Goal: Find specific page/section: Find specific page/section

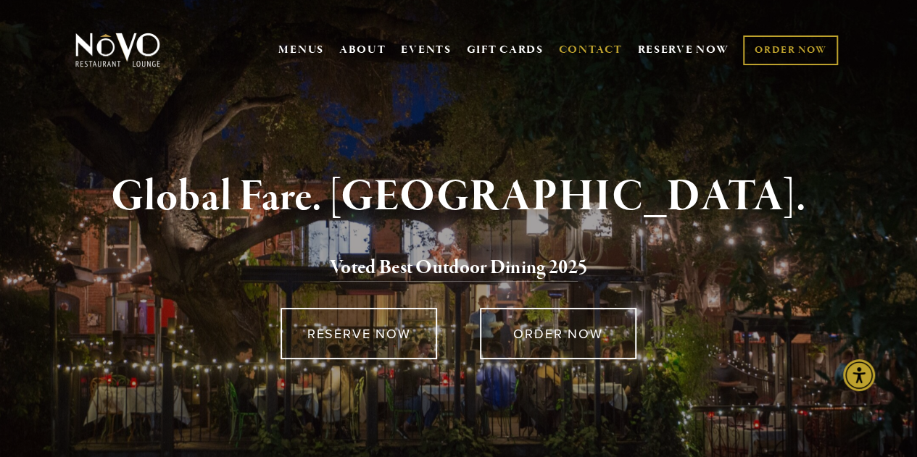
click at [588, 51] on link "CONTACT" at bounding box center [591, 50] width 64 height 28
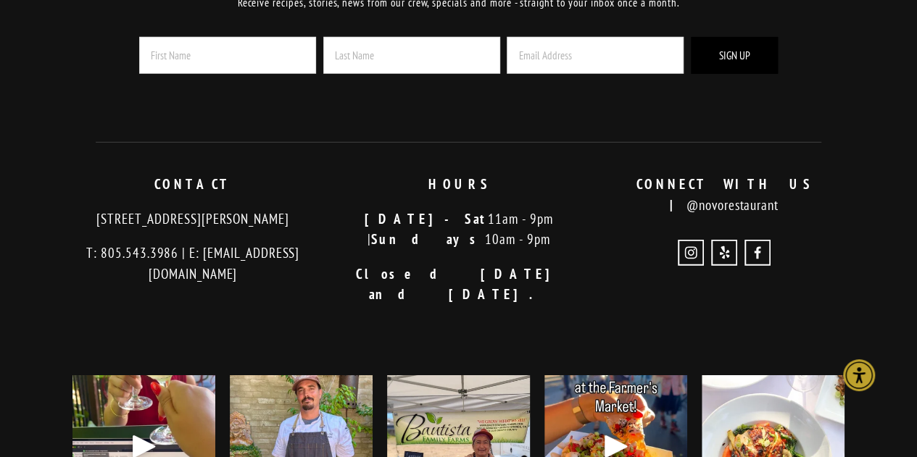
scroll to position [2293, 0]
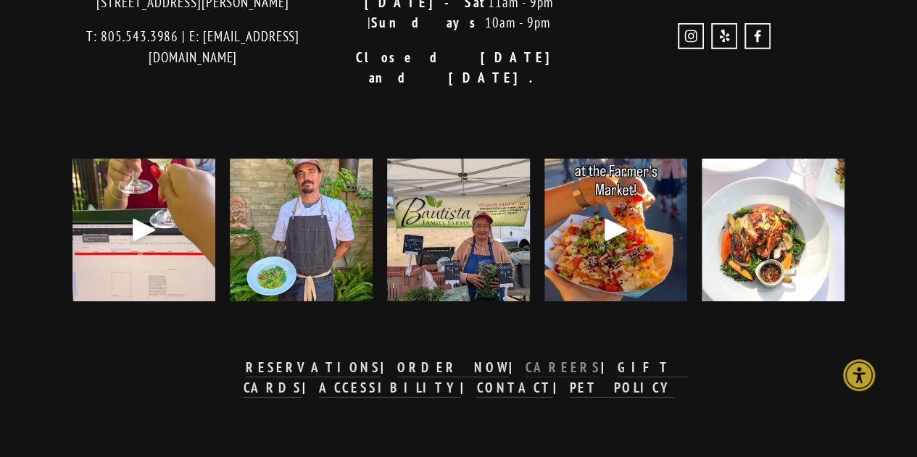
click at [525, 359] on strong "CAREERS" at bounding box center [562, 367] width 75 height 17
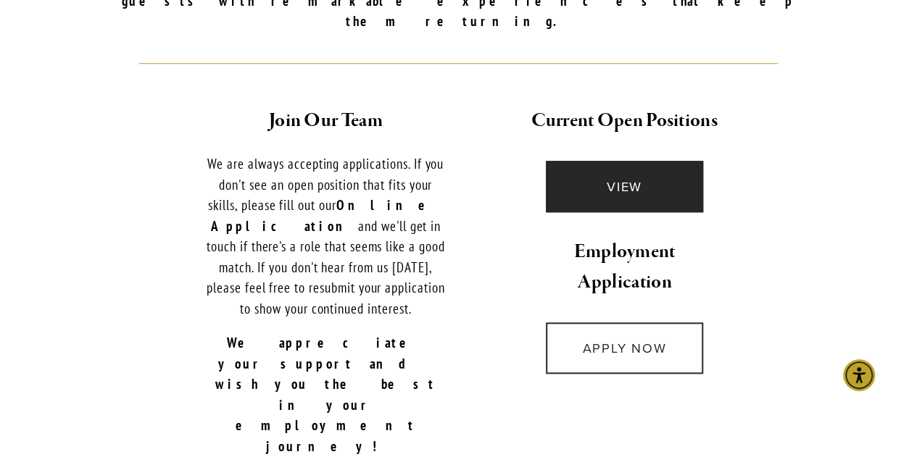
scroll to position [568, 0]
click at [623, 167] on link "VIEW" at bounding box center [624, 185] width 157 height 51
